Goal: Task Accomplishment & Management: Complete application form

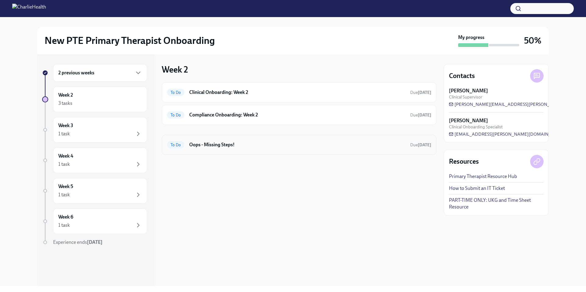
click at [244, 148] on div "To Do Oops - Missing Steps! Due [DATE]" at bounding box center [299, 145] width 264 height 10
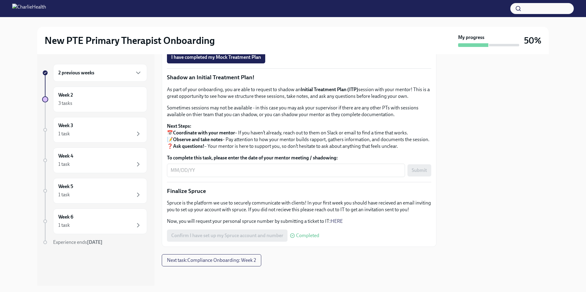
scroll to position [628, 0]
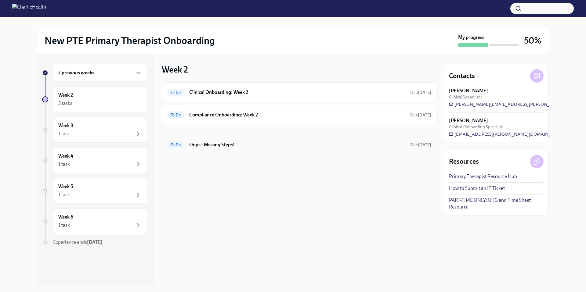
click at [223, 148] on h6 "Oops - Missing Steps!" at bounding box center [297, 145] width 216 height 7
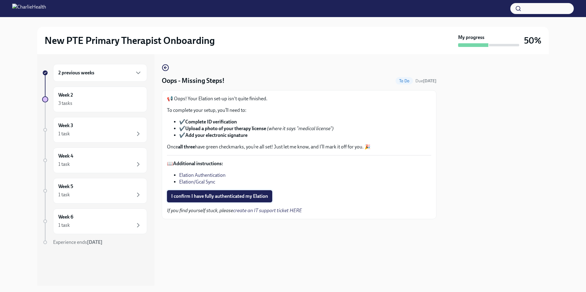
click at [221, 195] on span "I confirm I have fully authenticated my Elation" at bounding box center [219, 196] width 97 height 6
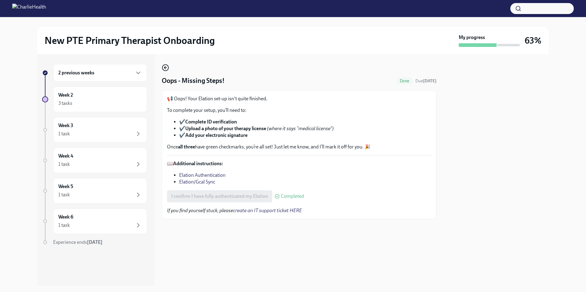
click at [167, 67] on icon "button" at bounding box center [165, 67] width 7 height 7
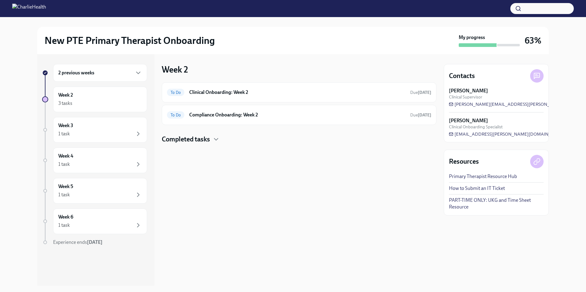
click at [209, 142] on h4 "Completed tasks" at bounding box center [186, 139] width 48 height 9
click at [268, 96] on div "To Do Clinical Onboarding: Week 2 Due [DATE]" at bounding box center [299, 93] width 264 height 10
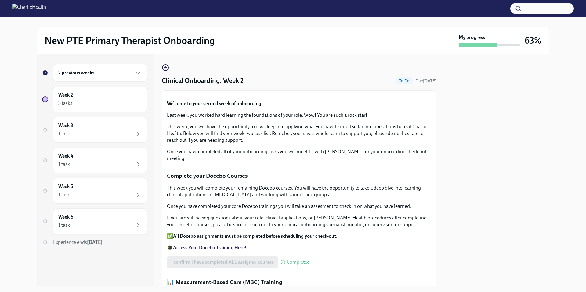
click at [288, 144] on p "This week, you will have the opportunity to dive deep into applying what you ha…" at bounding box center [299, 134] width 264 height 20
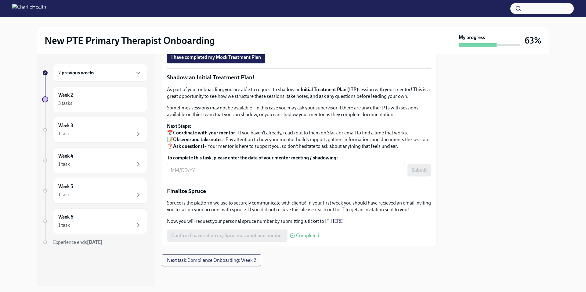
scroll to position [612, 0]
click at [219, 177] on div "x ​" at bounding box center [286, 170] width 238 height 13
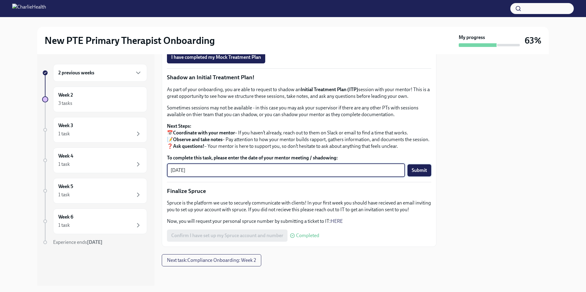
type textarea "[DATE]"
click at [407, 177] on button "Submit" at bounding box center [419, 171] width 24 height 12
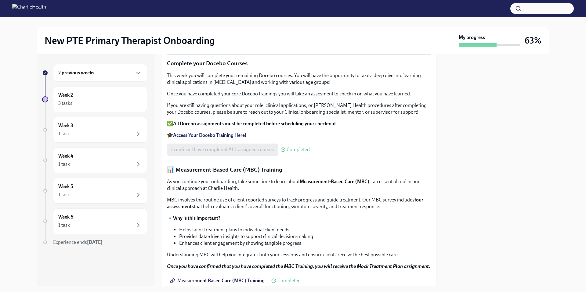
scroll to position [0, 0]
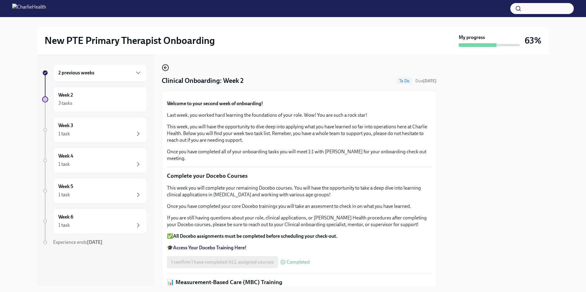
click at [166, 69] on icon "button" at bounding box center [165, 67] width 7 height 7
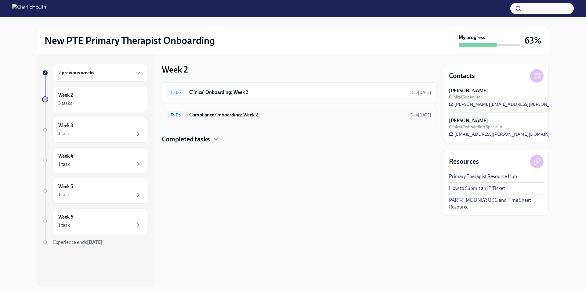
click at [259, 119] on div "To Do Compliance Onboarding: Week 2 Due [DATE]" at bounding box center [299, 115] width 264 height 10
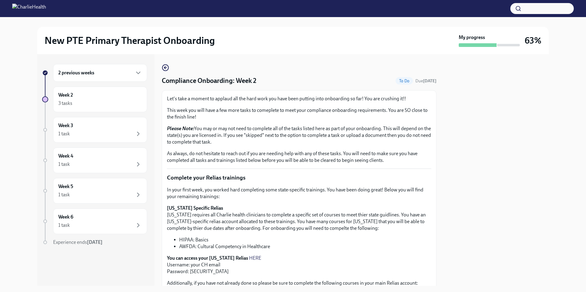
click at [276, 129] on p "Please Note: You may or may not need to complete all of the tasks listed here a…" at bounding box center [299, 135] width 264 height 20
click at [168, 69] on icon "button" at bounding box center [165, 67] width 7 height 7
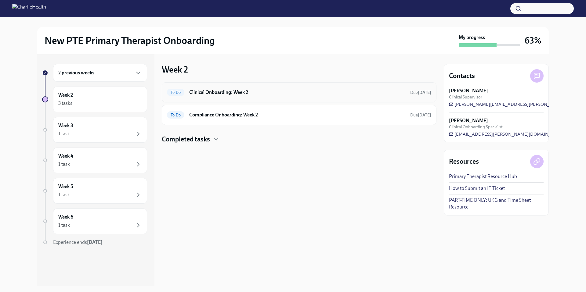
click at [240, 95] on h6 "Clinical Onboarding: Week 2" at bounding box center [297, 92] width 216 height 7
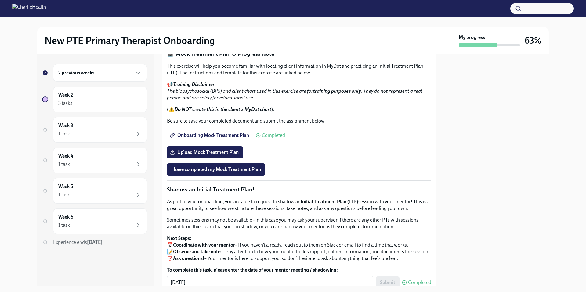
scroll to position [512, 0]
